Goal: Task Accomplishment & Management: Use online tool/utility

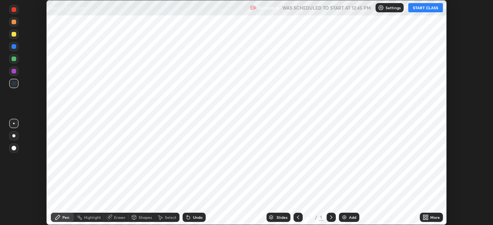
scroll to position [225, 492]
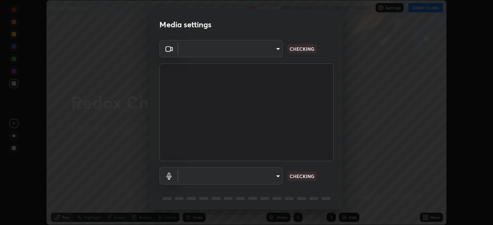
type input "9cdaf2f5b4ebc457084c3d2a91e6865996f4633c2dd879e16a2147302b78376d"
type input "communications"
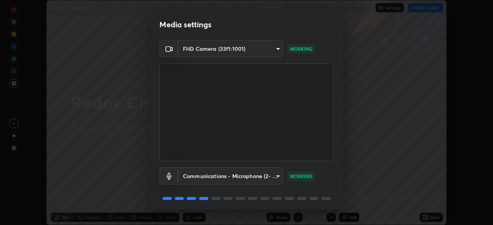
scroll to position [27, 0]
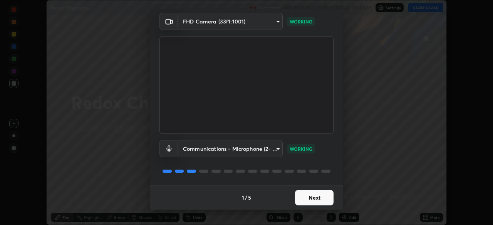
click at [307, 197] on button "Next" at bounding box center [314, 197] width 38 height 15
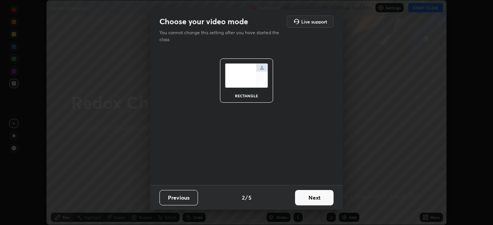
scroll to position [0, 0]
click at [307, 200] on button "Next" at bounding box center [314, 197] width 38 height 15
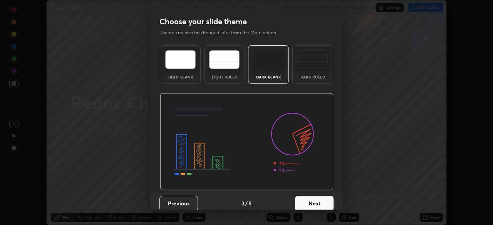
click at [307, 200] on button "Next" at bounding box center [314, 203] width 38 height 15
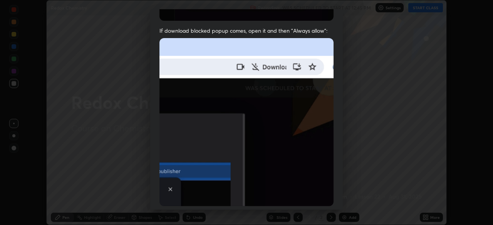
scroll to position [184, 0]
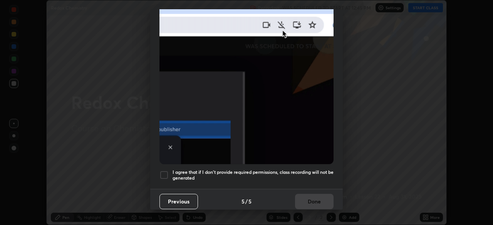
click at [290, 169] on h5 "I agree that if I don't provide required permissions, class recording will not …" at bounding box center [252, 175] width 161 height 12
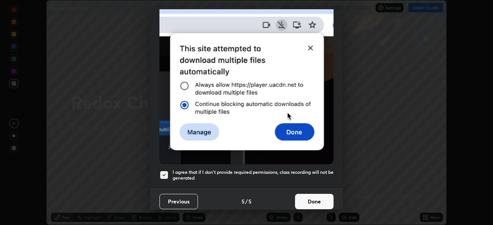
click at [305, 201] on button "Done" at bounding box center [314, 201] width 38 height 15
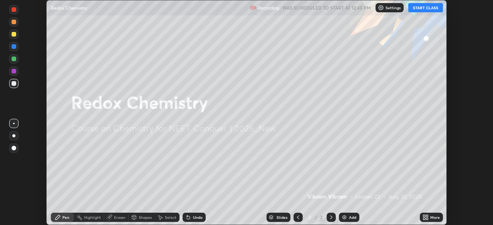
click at [420, 9] on button "START CLASS" at bounding box center [425, 7] width 35 height 9
click at [342, 217] on img at bounding box center [344, 217] width 6 height 6
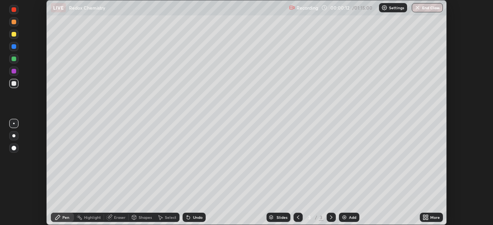
click at [197, 220] on div "Undo" at bounding box center [193, 217] width 23 height 9
click at [14, 149] on div at bounding box center [14, 148] width 5 height 5
click at [13, 73] on div at bounding box center [14, 71] width 5 height 5
click at [14, 60] on div at bounding box center [14, 59] width 5 height 5
click at [13, 124] on div at bounding box center [14, 124] width 2 height 2
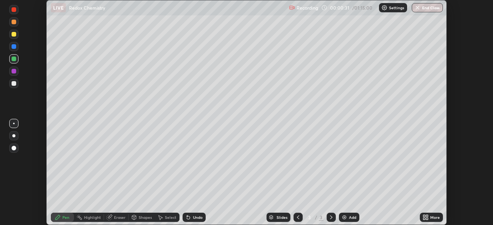
click at [14, 72] on div at bounding box center [14, 71] width 5 height 5
click at [14, 82] on div at bounding box center [14, 83] width 5 height 5
click at [188, 217] on icon at bounding box center [188, 217] width 3 height 3
click at [14, 36] on div at bounding box center [14, 34] width 5 height 5
click at [193, 217] on div "Undo" at bounding box center [198, 217] width 10 height 4
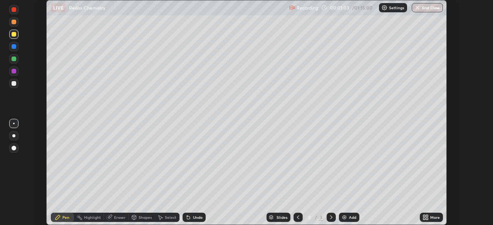
click at [193, 217] on div "Undo" at bounding box center [198, 217] width 10 height 4
click at [13, 82] on div at bounding box center [14, 83] width 5 height 5
click at [195, 217] on div "Undo" at bounding box center [198, 217] width 10 height 4
click at [199, 216] on div "Undo" at bounding box center [198, 217] width 10 height 4
click at [16, 50] on div at bounding box center [13, 46] width 9 height 9
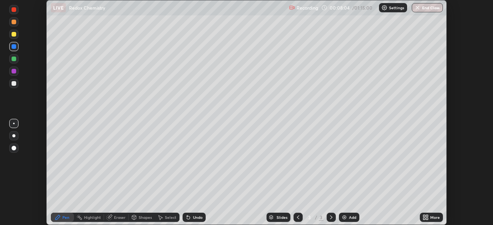
click at [118, 219] on div "Eraser" at bounding box center [120, 217] width 12 height 4
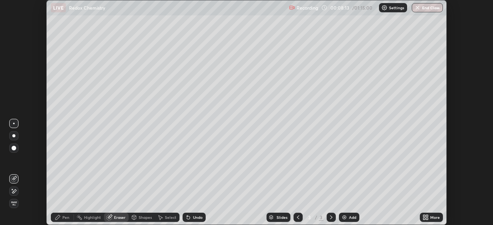
click at [57, 216] on icon at bounding box center [58, 217] width 6 height 6
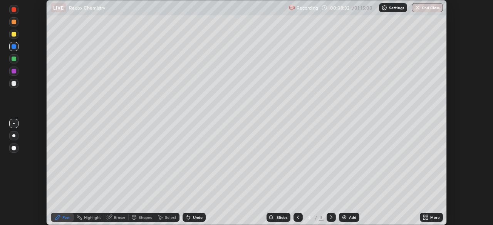
click at [344, 220] on img at bounding box center [344, 217] width 6 height 6
click at [15, 71] on div at bounding box center [14, 71] width 5 height 5
click at [17, 82] on div at bounding box center [13, 83] width 9 height 9
click at [190, 219] on div "Undo" at bounding box center [193, 217] width 23 height 9
click at [13, 35] on div at bounding box center [14, 34] width 5 height 5
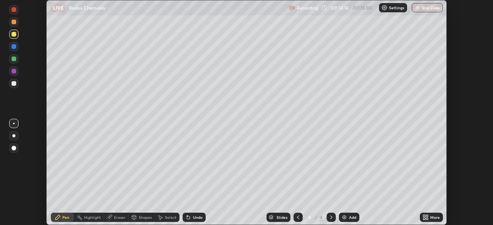
click at [350, 219] on div "Add" at bounding box center [352, 217] width 7 height 4
click at [17, 84] on div at bounding box center [13, 83] width 9 height 9
click at [342, 218] on img at bounding box center [344, 217] width 6 height 6
click at [12, 146] on div at bounding box center [13, 148] width 9 height 9
click at [13, 73] on div at bounding box center [14, 71] width 5 height 5
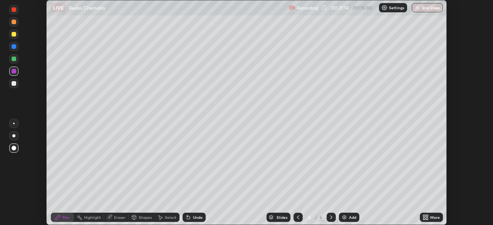
click at [14, 119] on div at bounding box center [13, 123] width 9 height 9
click at [115, 217] on div "Eraser" at bounding box center [120, 217] width 12 height 4
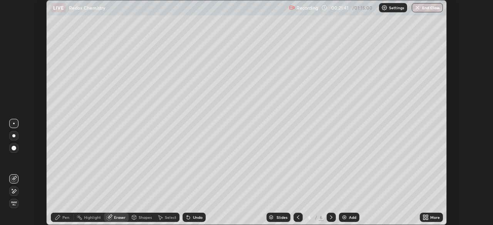
click at [61, 218] on div "Pen" at bounding box center [62, 217] width 23 height 9
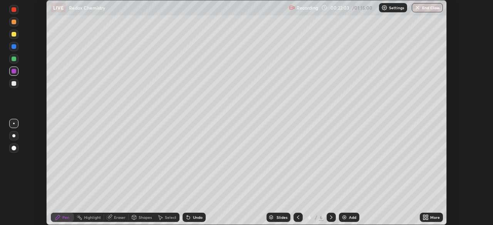
click at [13, 36] on div at bounding box center [14, 34] width 5 height 5
click at [193, 218] on div "Undo" at bounding box center [198, 217] width 10 height 4
click at [15, 71] on div at bounding box center [14, 71] width 5 height 5
click at [14, 84] on div at bounding box center [14, 83] width 5 height 5
click at [15, 48] on div at bounding box center [14, 46] width 5 height 5
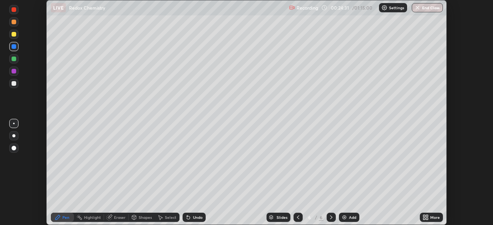
click at [17, 59] on div at bounding box center [13, 58] width 9 height 9
click at [16, 25] on div at bounding box center [13, 21] width 9 height 9
click at [347, 220] on div "Add" at bounding box center [349, 217] width 20 height 9
click at [13, 62] on div at bounding box center [13, 58] width 9 height 9
click at [193, 218] on div "Undo" at bounding box center [198, 217] width 10 height 4
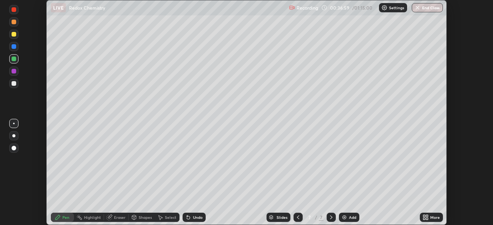
click at [13, 84] on div at bounding box center [14, 83] width 5 height 5
click at [344, 217] on img at bounding box center [344, 217] width 6 height 6
click at [14, 61] on div at bounding box center [14, 59] width 5 height 5
click at [199, 215] on div "Undo" at bounding box center [198, 217] width 10 height 4
click at [17, 37] on div at bounding box center [13, 34] width 9 height 9
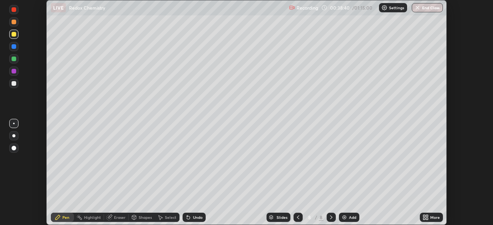
click at [196, 218] on div "Undo" at bounding box center [198, 217] width 10 height 4
click at [195, 215] on div "Undo" at bounding box center [198, 217] width 10 height 4
click at [199, 218] on div "Undo" at bounding box center [198, 217] width 10 height 4
click at [197, 217] on div "Undo" at bounding box center [198, 217] width 10 height 4
click at [200, 219] on div "Undo" at bounding box center [198, 217] width 10 height 4
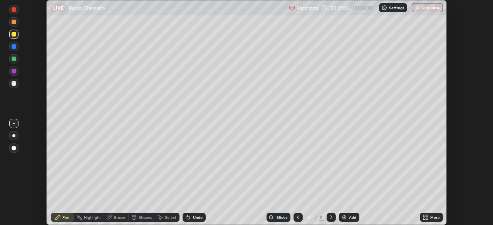
click at [200, 214] on div "Undo" at bounding box center [193, 217] width 23 height 9
click at [14, 22] on div at bounding box center [14, 22] width 5 height 5
click at [13, 60] on div at bounding box center [14, 59] width 5 height 5
click at [193, 217] on div "Undo" at bounding box center [198, 217] width 10 height 4
click at [194, 220] on div "Undo" at bounding box center [193, 217] width 23 height 9
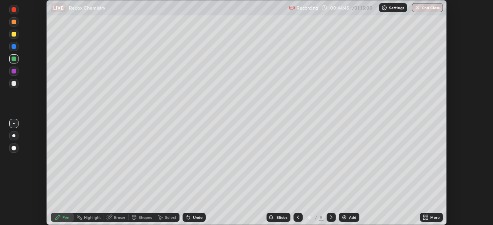
click at [195, 219] on div "Undo" at bounding box center [198, 217] width 10 height 4
click at [411, 210] on div "Slides 8 / 8 Add" at bounding box center [312, 217] width 214 height 15
click at [342, 218] on img at bounding box center [344, 217] width 6 height 6
click at [13, 85] on div at bounding box center [14, 83] width 5 height 5
click at [185, 221] on div "Undo" at bounding box center [193, 217] width 23 height 9
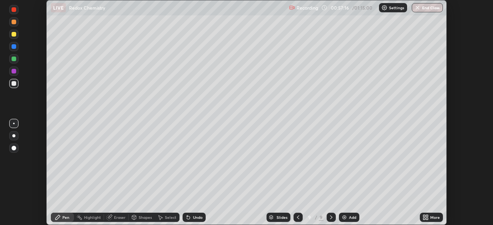
click at [116, 217] on div "Eraser" at bounding box center [120, 217] width 12 height 4
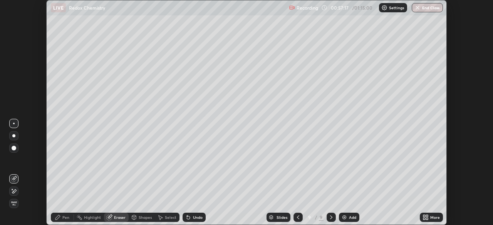
click at [66, 217] on div "Pen" at bounding box center [65, 217] width 7 height 4
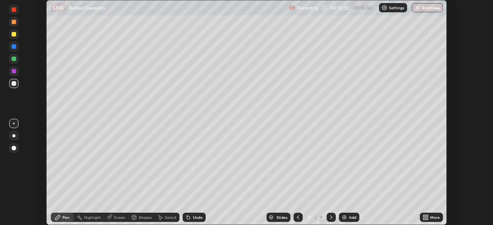
click at [12, 35] on div at bounding box center [14, 34] width 5 height 5
click at [194, 217] on div "Undo" at bounding box center [198, 217] width 10 height 4
click at [193, 220] on div "Undo" at bounding box center [193, 217] width 23 height 9
click at [194, 218] on div "Undo" at bounding box center [198, 217] width 10 height 4
click at [195, 219] on div "Undo" at bounding box center [198, 217] width 10 height 4
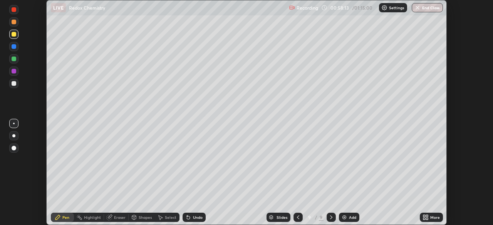
click at [196, 217] on div "Undo" at bounding box center [198, 217] width 10 height 4
click at [14, 84] on div at bounding box center [14, 83] width 5 height 5
click at [118, 218] on div "Eraser" at bounding box center [120, 217] width 12 height 4
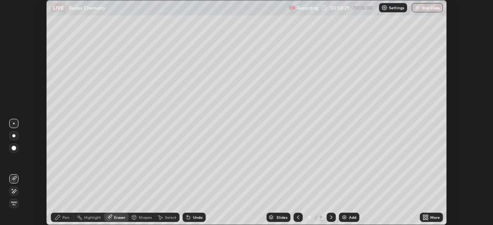
click at [63, 219] on div "Pen" at bounding box center [65, 217] width 7 height 4
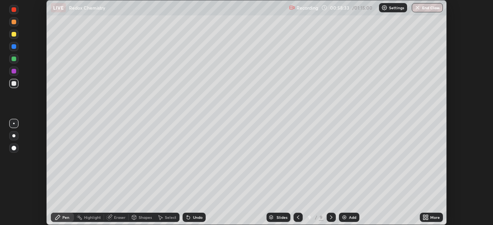
click at [37, 195] on div "Setting up your live class" at bounding box center [246, 112] width 493 height 225
click at [12, 62] on div at bounding box center [13, 58] width 9 height 9
click at [190, 220] on div "Undo" at bounding box center [193, 217] width 23 height 9
click at [192, 222] on div "Undo" at bounding box center [193, 217] width 23 height 9
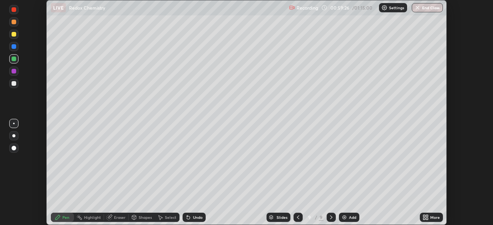
click at [194, 217] on div "Undo" at bounding box center [198, 217] width 10 height 4
click at [193, 219] on div "Undo" at bounding box center [198, 217] width 10 height 4
click at [346, 219] on img at bounding box center [344, 217] width 6 height 6
click at [14, 84] on div at bounding box center [14, 83] width 5 height 5
click at [195, 220] on div "Undo" at bounding box center [193, 217] width 23 height 9
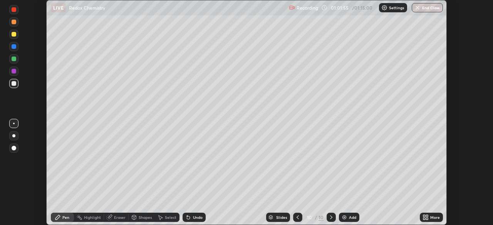
click at [197, 220] on div "Undo" at bounding box center [193, 217] width 23 height 9
click at [13, 82] on div at bounding box center [14, 83] width 5 height 5
click at [187, 218] on icon at bounding box center [188, 217] width 3 height 3
click at [190, 220] on div "Undo" at bounding box center [193, 217] width 23 height 9
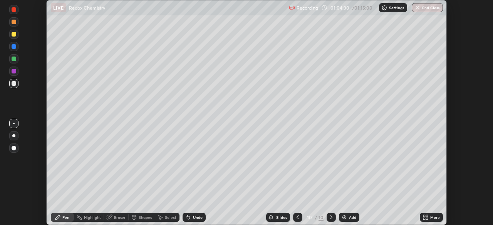
click at [341, 216] on img at bounding box center [344, 217] width 6 height 6
click at [18, 34] on div at bounding box center [13, 34] width 9 height 9
click at [14, 68] on div at bounding box center [13, 71] width 9 height 9
click at [15, 58] on div at bounding box center [14, 59] width 5 height 5
click at [14, 83] on div at bounding box center [14, 83] width 5 height 5
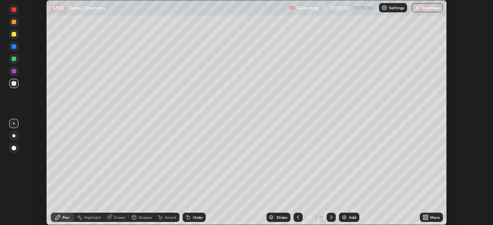
click at [193, 217] on div "Undo" at bounding box center [198, 217] width 10 height 4
click at [16, 59] on div at bounding box center [14, 59] width 5 height 5
click at [14, 84] on div at bounding box center [14, 83] width 5 height 5
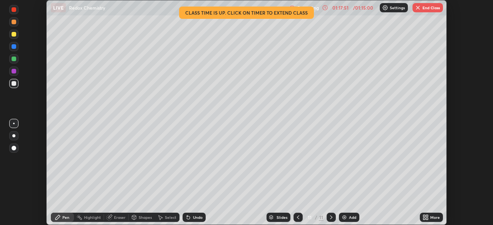
click at [426, 10] on button "End Class" at bounding box center [427, 7] width 30 height 9
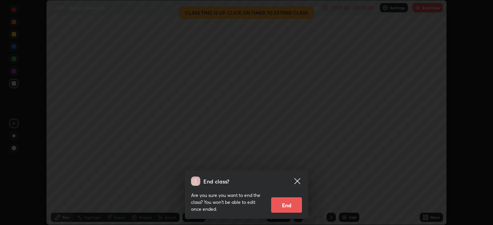
click at [286, 204] on button "End" at bounding box center [286, 204] width 31 height 15
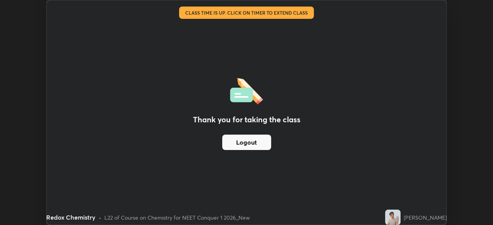
click at [263, 144] on button "Logout" at bounding box center [246, 142] width 49 height 15
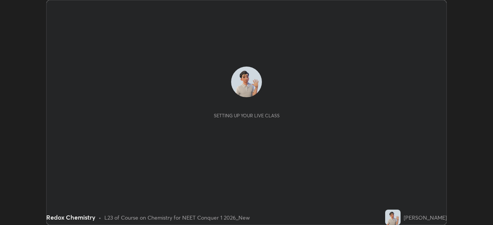
scroll to position [225, 492]
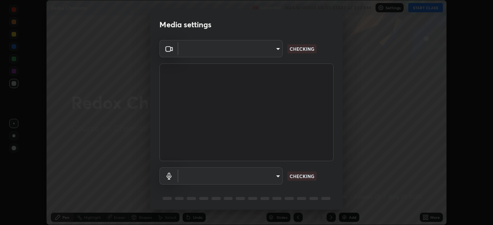
type input "9cdaf2f5b4ebc457084c3d2a91e6865996f4633c2dd879e16a2147302b78376d"
type input "communications"
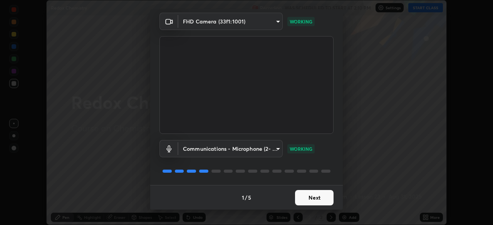
click at [298, 201] on button "Next" at bounding box center [314, 197] width 38 height 15
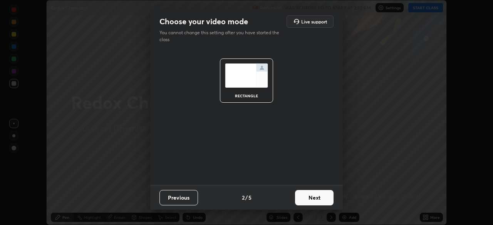
scroll to position [0, 0]
click at [299, 199] on button "Next" at bounding box center [314, 197] width 38 height 15
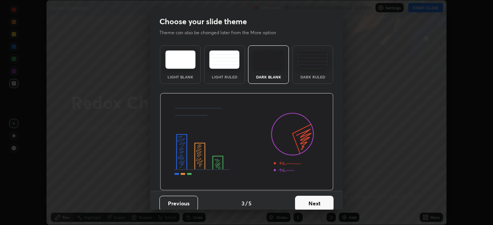
click at [300, 201] on button "Next" at bounding box center [314, 203] width 38 height 15
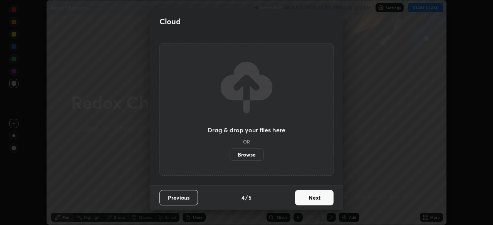
click at [300, 201] on button "Next" at bounding box center [314, 197] width 38 height 15
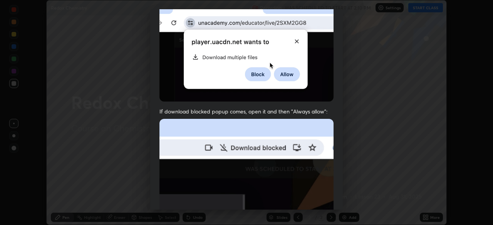
scroll to position [184, 0]
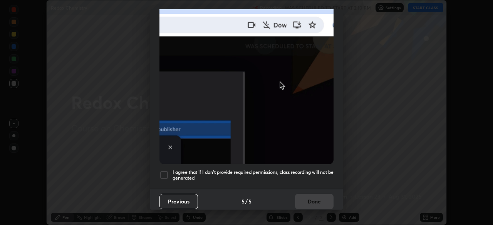
click at [163, 174] on div at bounding box center [163, 174] width 9 height 9
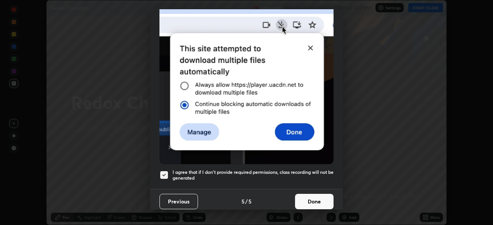
click at [307, 197] on button "Done" at bounding box center [314, 201] width 38 height 15
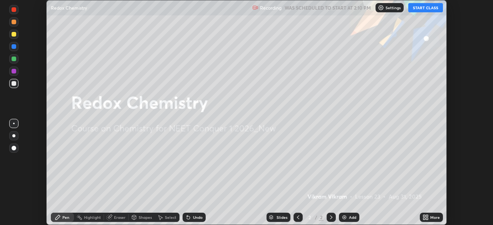
click at [420, 8] on button "START CLASS" at bounding box center [425, 7] width 35 height 9
click at [349, 214] on div "Add" at bounding box center [349, 217] width 20 height 9
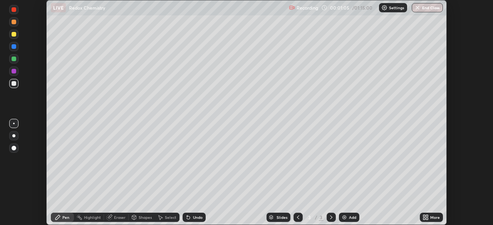
click at [14, 71] on div at bounding box center [14, 71] width 5 height 5
click at [13, 48] on div at bounding box center [14, 46] width 5 height 5
click at [12, 83] on div at bounding box center [14, 83] width 5 height 5
click at [195, 219] on div "Undo" at bounding box center [198, 217] width 10 height 4
click at [193, 216] on div "Undo" at bounding box center [198, 217] width 10 height 4
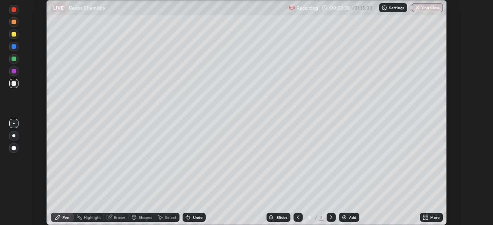
click at [15, 70] on div at bounding box center [14, 71] width 5 height 5
click at [199, 216] on div "Undo" at bounding box center [198, 217] width 10 height 4
click at [201, 215] on div "Undo" at bounding box center [198, 217] width 10 height 4
click at [12, 83] on div at bounding box center [14, 83] width 5 height 5
click at [344, 220] on img at bounding box center [344, 217] width 6 height 6
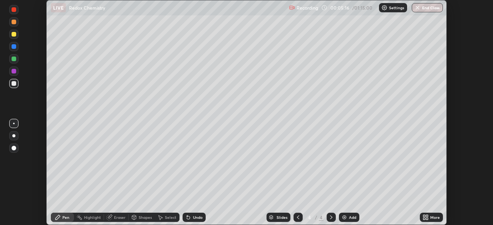
click at [294, 215] on div at bounding box center [297, 217] width 9 height 9
click at [330, 219] on icon at bounding box center [331, 217] width 6 height 6
click at [15, 36] on div at bounding box center [14, 34] width 5 height 5
click at [14, 83] on div at bounding box center [14, 83] width 5 height 5
click at [190, 219] on div "Undo" at bounding box center [193, 217] width 23 height 9
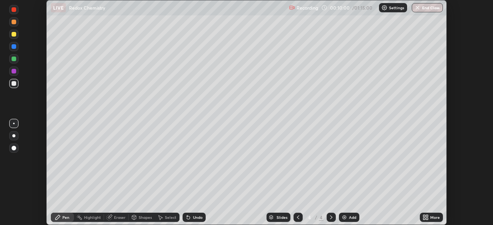
click at [193, 216] on div "Undo" at bounding box center [198, 217] width 10 height 4
click at [347, 216] on div "Add" at bounding box center [349, 217] width 20 height 9
click at [14, 22] on div at bounding box center [14, 22] width 5 height 5
click at [14, 34] on div at bounding box center [14, 34] width 5 height 5
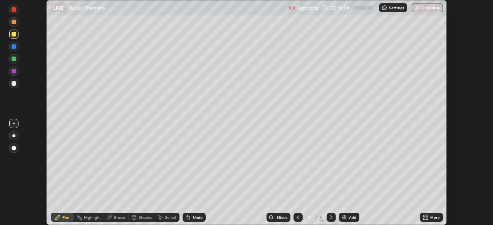
click at [198, 216] on div "Undo" at bounding box center [198, 217] width 10 height 4
click at [352, 217] on div "Add" at bounding box center [352, 217] width 7 height 4
click at [297, 217] on icon at bounding box center [298, 217] width 6 height 6
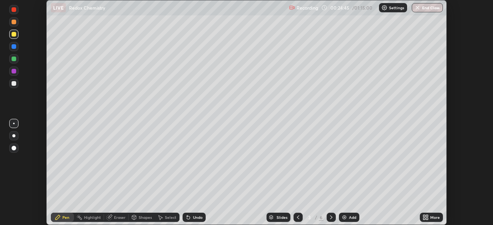
click at [329, 216] on icon at bounding box center [331, 217] width 6 height 6
click at [330, 217] on icon at bounding box center [331, 217] width 6 height 6
click at [328, 219] on icon at bounding box center [331, 217] width 6 height 6
click at [113, 105] on button "Undo" at bounding box center [120, 100] width 22 height 9
click at [15, 60] on div at bounding box center [14, 59] width 5 height 5
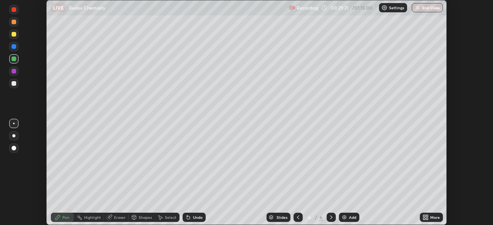
click at [13, 71] on div at bounding box center [14, 71] width 5 height 5
click at [13, 82] on div at bounding box center [14, 83] width 5 height 5
click at [199, 216] on div "Undo" at bounding box center [198, 217] width 10 height 4
click at [196, 217] on div "Undo" at bounding box center [198, 217] width 10 height 4
click at [349, 219] on div "Add" at bounding box center [352, 217] width 7 height 4
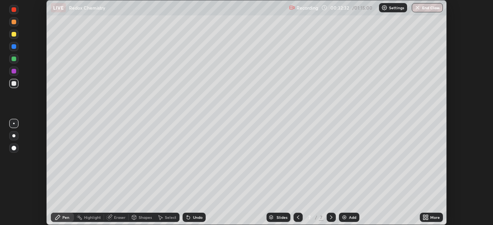
click at [191, 215] on div "Undo" at bounding box center [193, 217] width 23 height 9
click at [190, 217] on icon at bounding box center [188, 217] width 6 height 6
click at [193, 218] on div "Undo" at bounding box center [198, 217] width 10 height 4
click at [343, 219] on img at bounding box center [344, 217] width 6 height 6
click at [294, 214] on div at bounding box center [297, 217] width 9 height 9
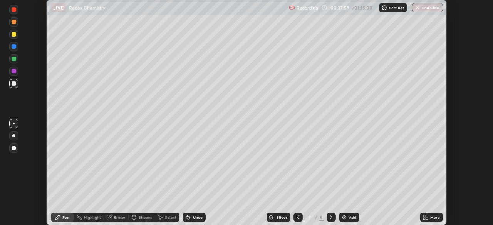
click at [349, 217] on div "Add" at bounding box center [352, 217] width 7 height 4
click at [296, 218] on icon at bounding box center [298, 217] width 6 height 6
click at [330, 217] on icon at bounding box center [331, 217] width 6 height 6
click at [199, 222] on div "Undo" at bounding box center [193, 217] width 23 height 9
click at [422, 8] on button "End Class" at bounding box center [426, 7] width 31 height 9
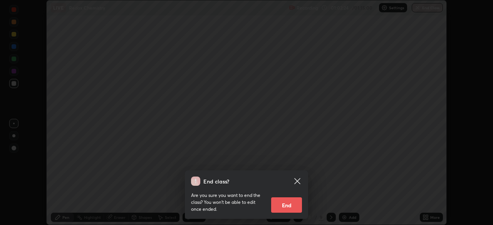
click at [291, 204] on button "End" at bounding box center [286, 204] width 31 height 15
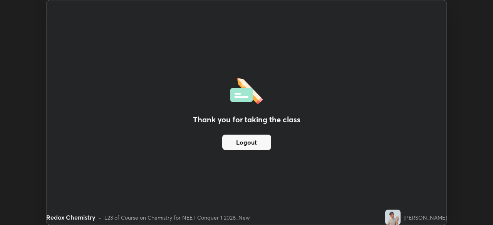
click at [259, 146] on button "Logout" at bounding box center [246, 142] width 49 height 15
